Goal: Information Seeking & Learning: Learn about a topic

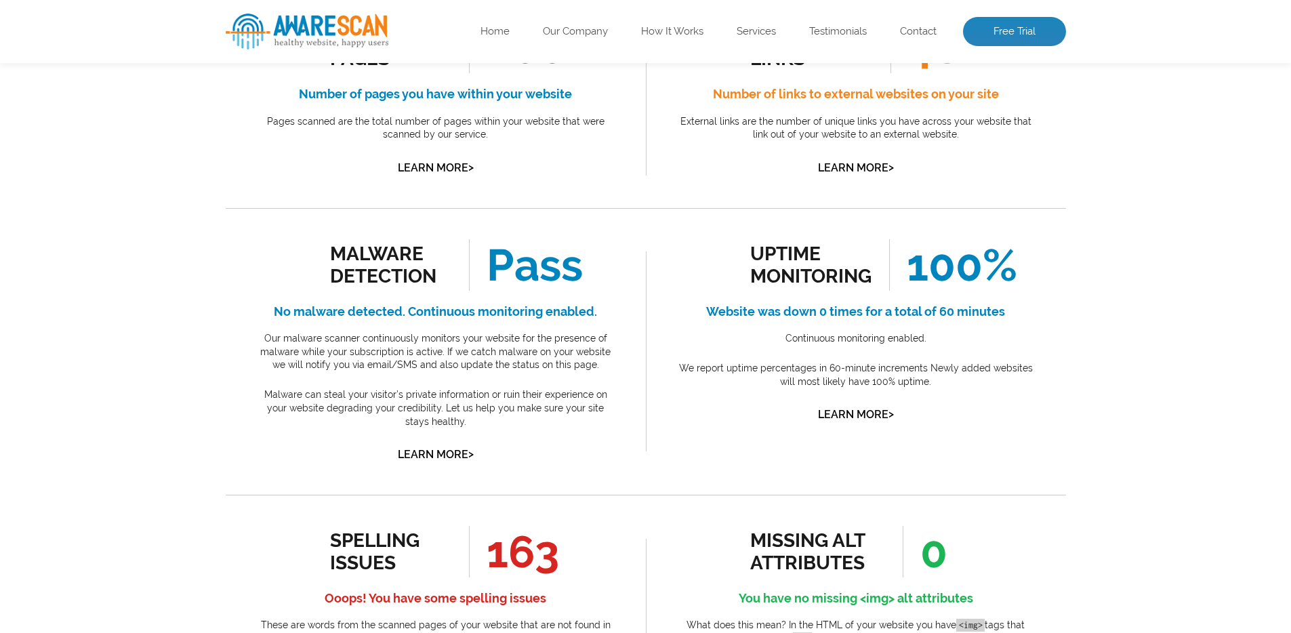
scroll to position [414, 0]
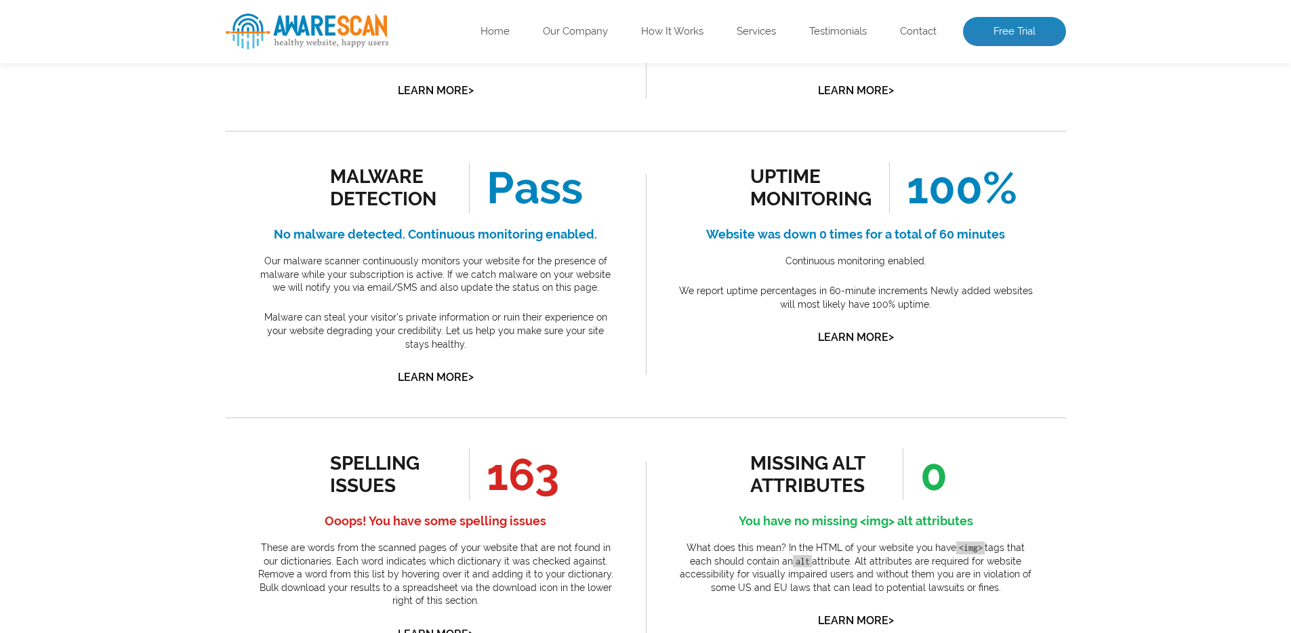
click at [493, 527] on h4 "Ooops! You have some spelling issues" at bounding box center [435, 521] width 359 height 22
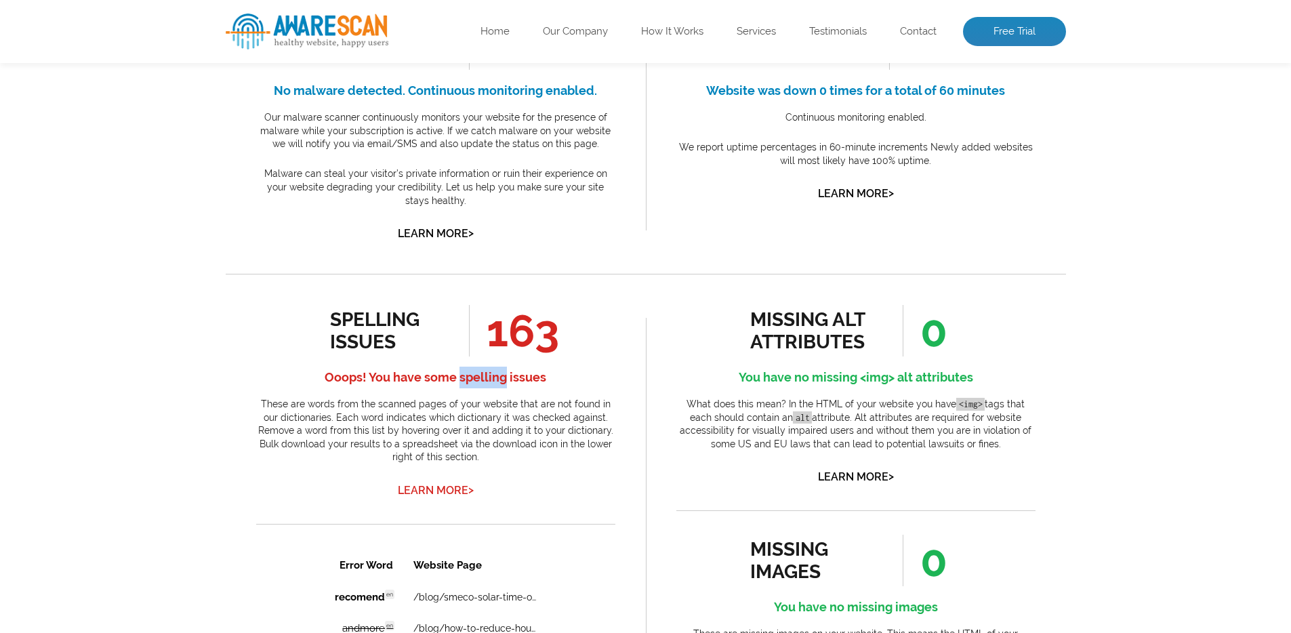
click at [449, 496] on link "Learn More >" at bounding box center [436, 490] width 76 height 13
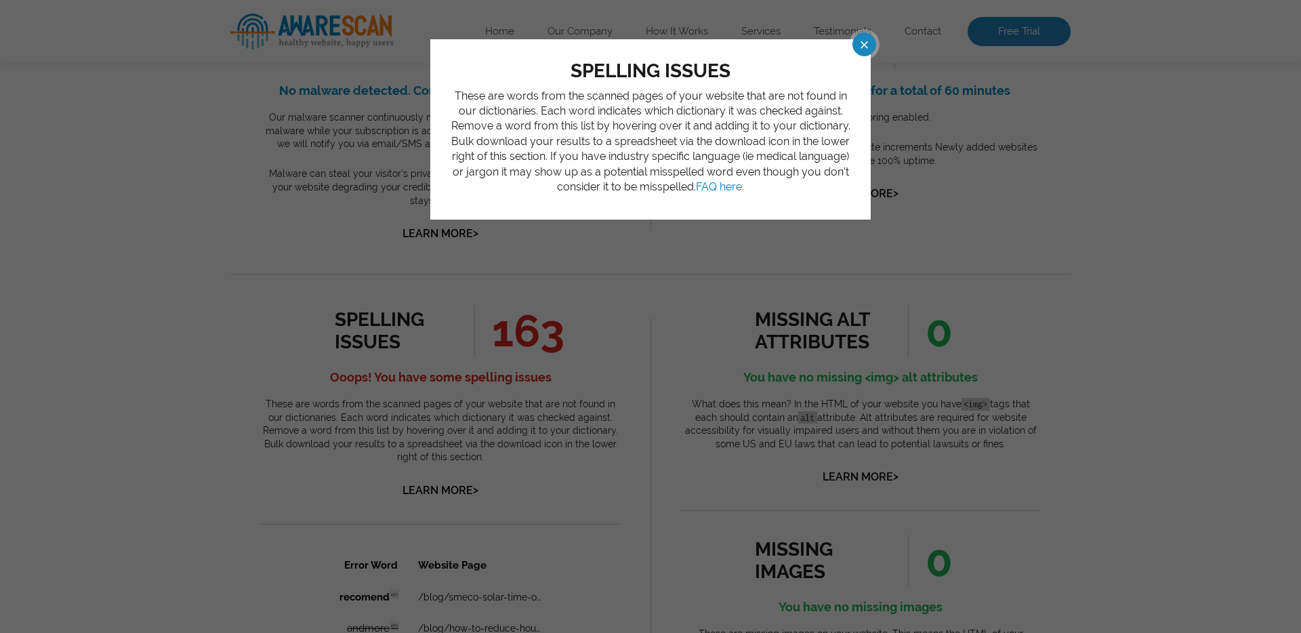
click at [860, 51] on span at bounding box center [852, 45] width 24 height 24
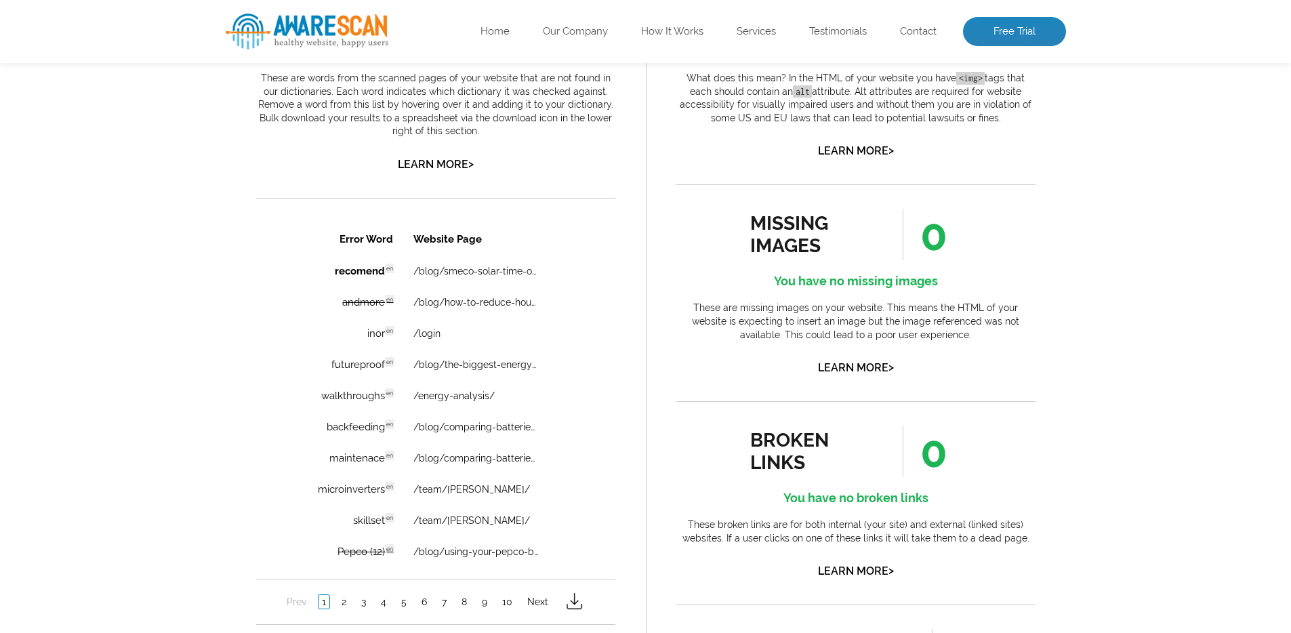
scroll to position [892, 0]
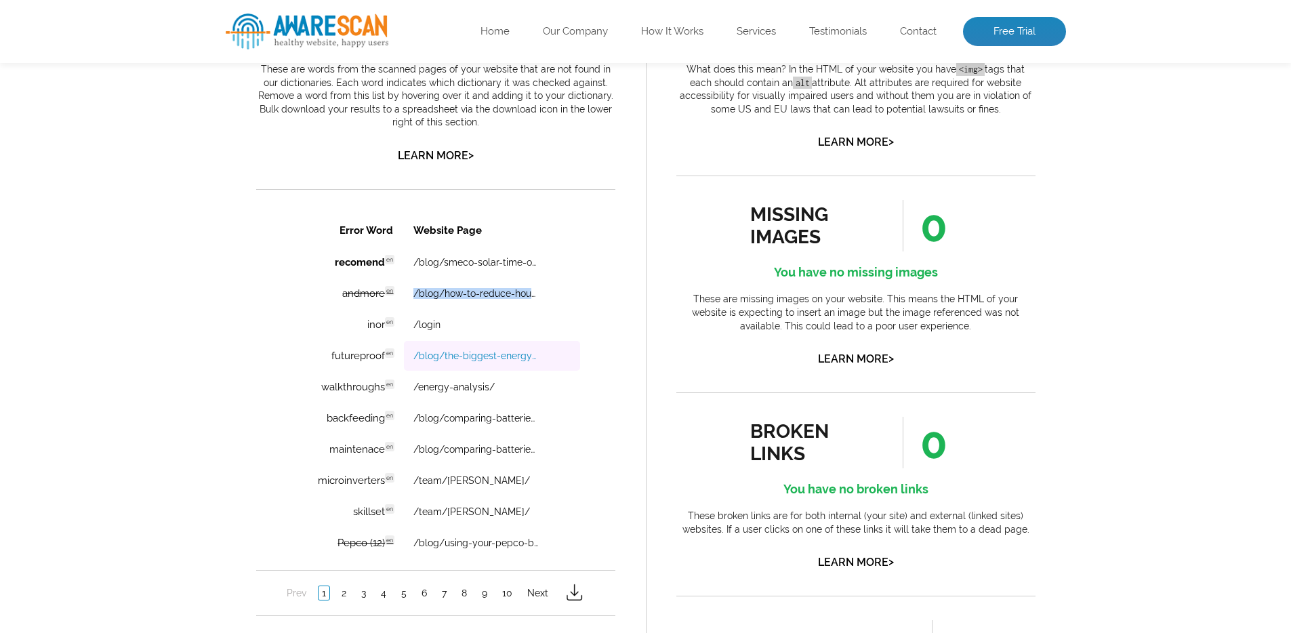
click at [464, 352] on link "/blog/the-biggest-energy-draining-appliances-that-increase-your-kwh-usage/" at bounding box center [475, 355] width 125 height 11
click at [488, 446] on link "/blog/comparing-batteries-to-generators/" at bounding box center [475, 448] width 125 height 11
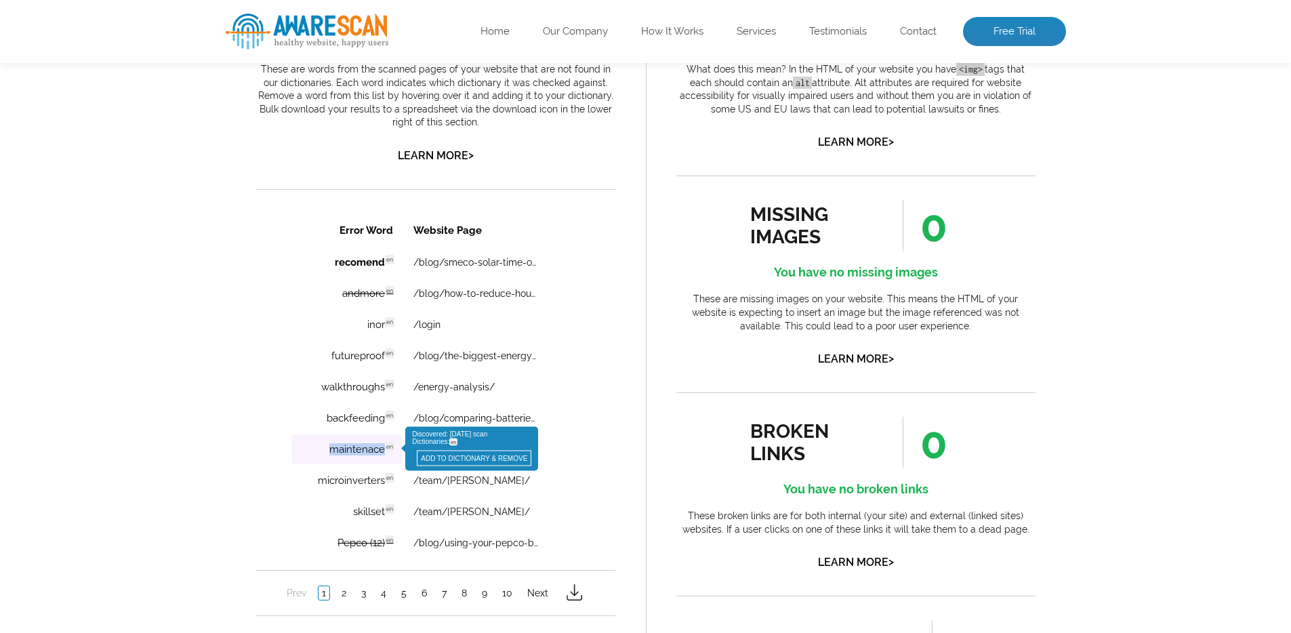
drag, startPoint x: 311, startPoint y: 451, endPoint x: 382, endPoint y: 450, distance: 71.1
click at [382, 450] on td "maintenace en Discovered: [DATE] scan Dictionaries: en ADD TO DICTIONARY & REMO…" at bounding box center [346, 449] width 111 height 30
copy td "maintenace"
click at [339, 530] on link "2" at bounding box center [343, 592] width 12 height 14
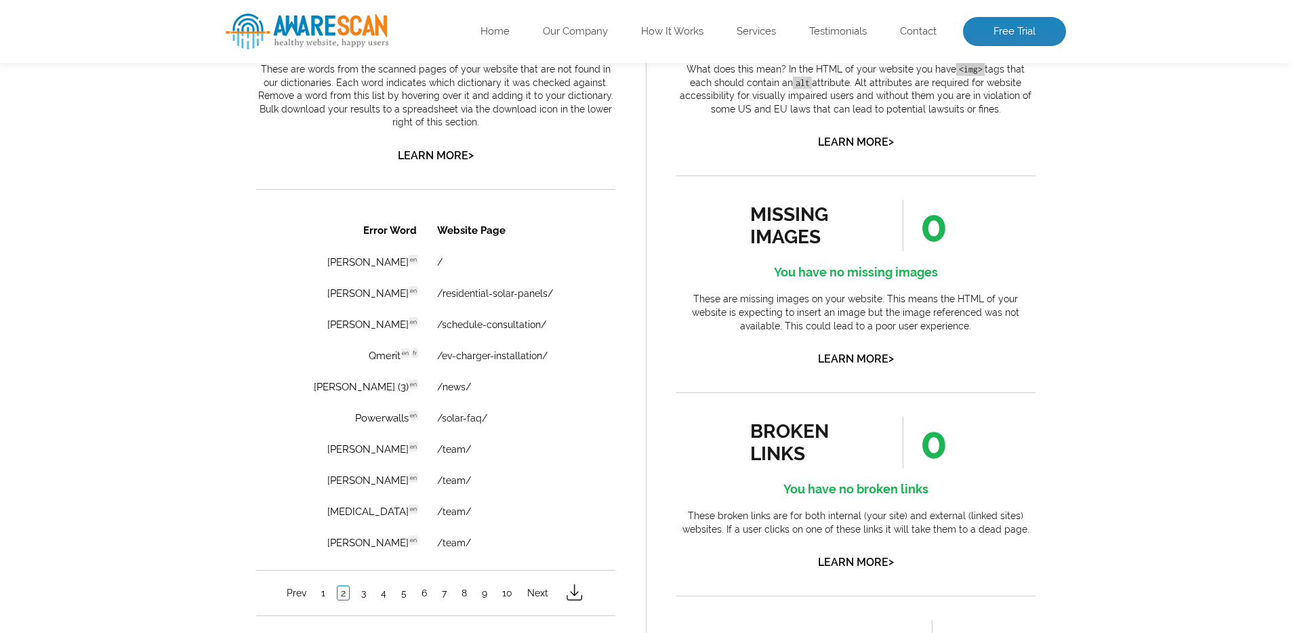
scroll to position [0, 0]
click at [367, 530] on link "3" at bounding box center [363, 592] width 12 height 14
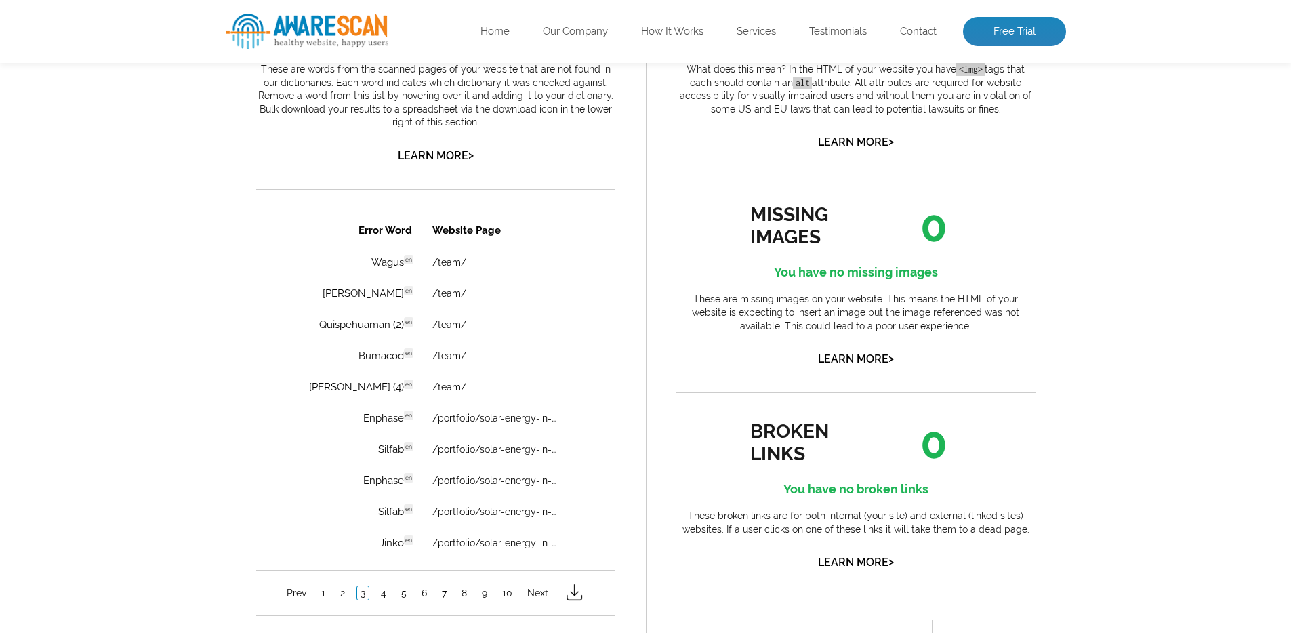
click at [569, 530] on img at bounding box center [573, 592] width 22 height 22
